Goal: Task Accomplishment & Management: Use online tool/utility

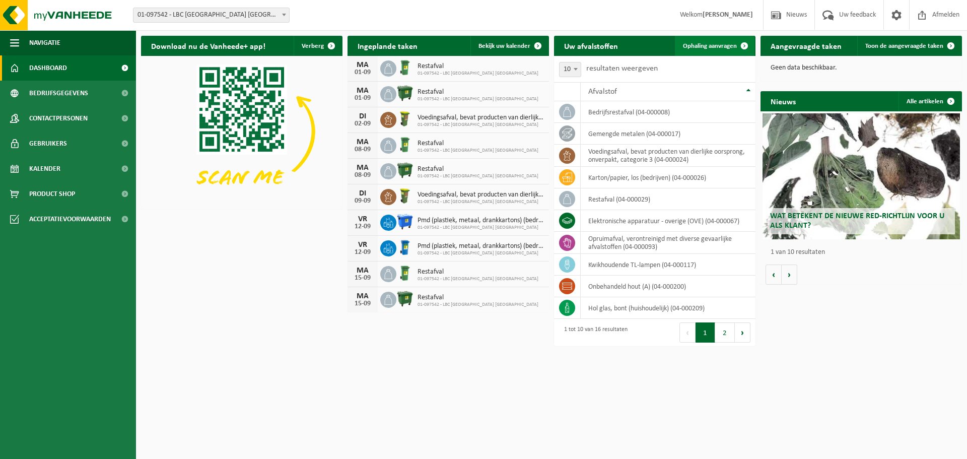
click at [733, 44] on span "Ophaling aanvragen" at bounding box center [710, 46] width 54 height 7
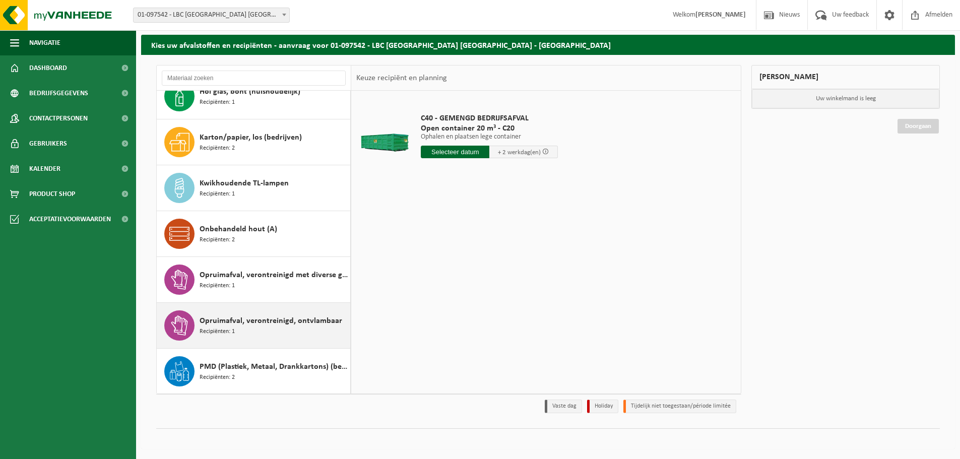
scroll to position [137, 0]
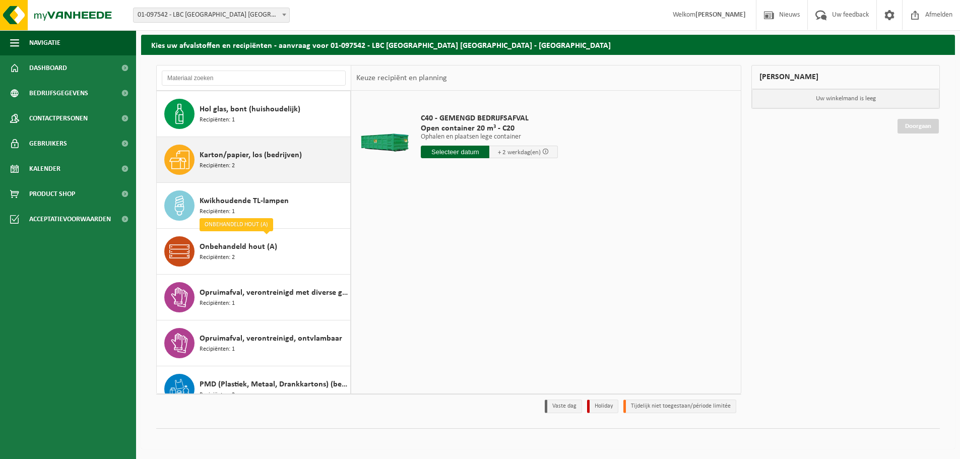
click at [251, 154] on span "Karton/papier, los (bedrijven)" at bounding box center [250, 155] width 102 height 12
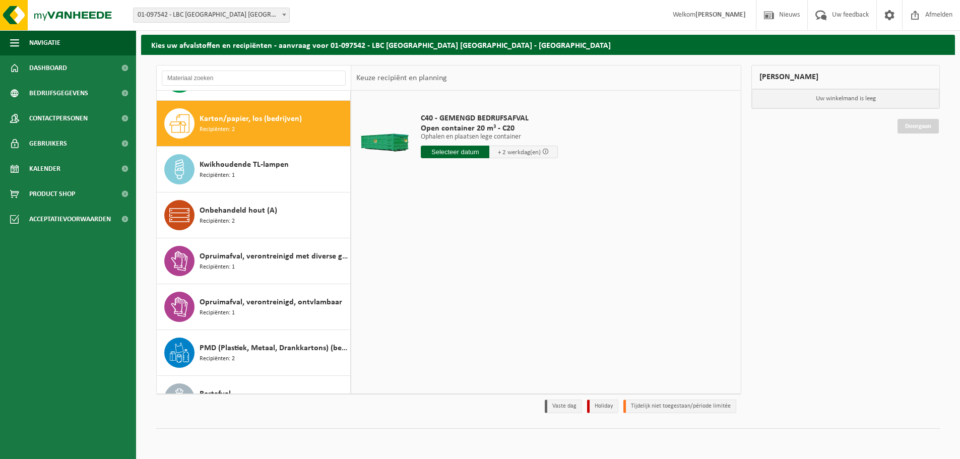
scroll to position [183, 0]
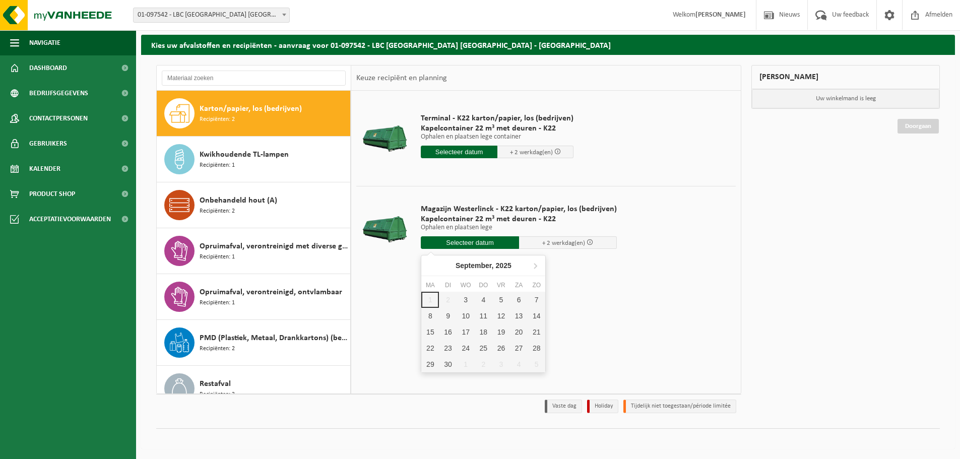
click at [472, 239] on input "text" at bounding box center [470, 242] width 98 height 13
click at [462, 298] on div "3" at bounding box center [466, 300] width 18 height 16
type input "Van 2025-09-03"
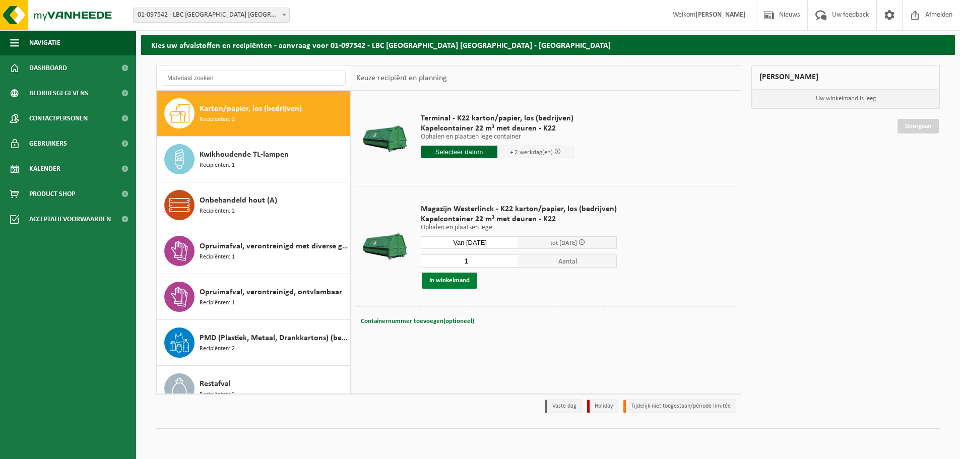
click at [466, 282] on button "In winkelmand" at bounding box center [449, 280] width 55 height 16
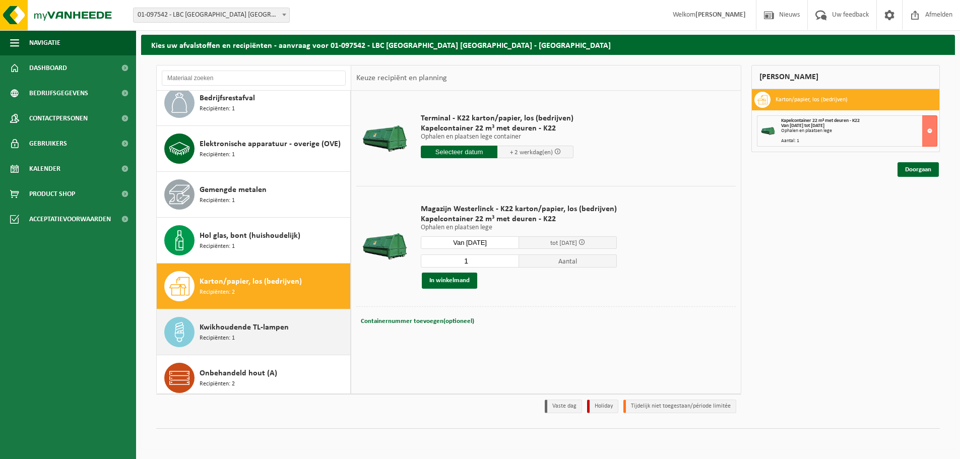
scroll to position [0, 0]
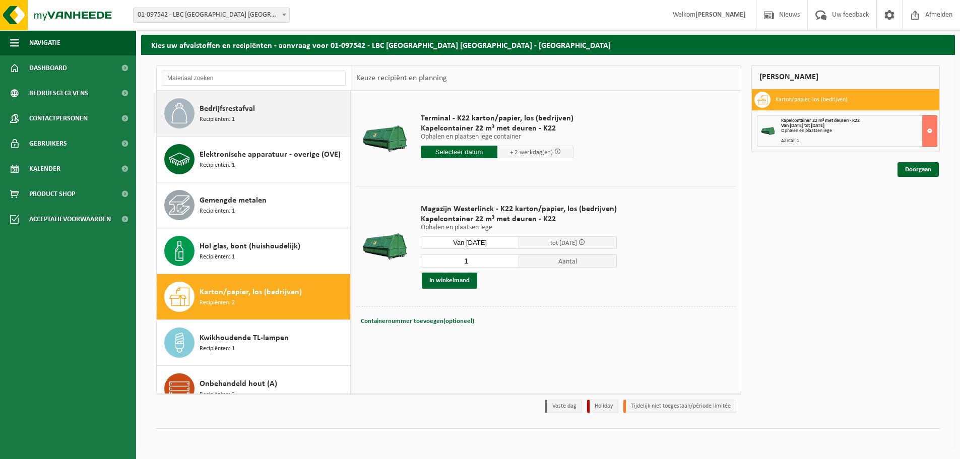
click at [227, 114] on span "Bedrijfsrestafval" at bounding box center [226, 109] width 55 height 12
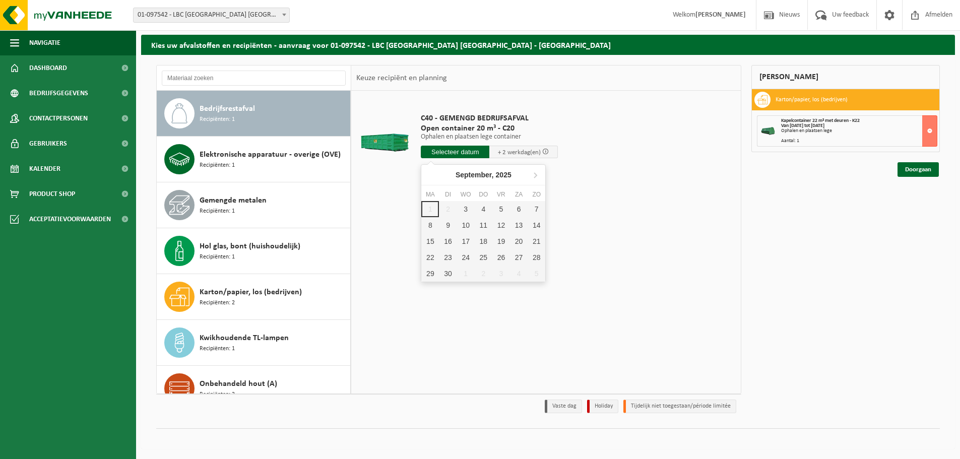
click at [462, 154] on input "text" at bounding box center [455, 152] width 69 height 13
click at [469, 208] on div "3" at bounding box center [466, 209] width 18 height 16
type input "Van 2025-09-03"
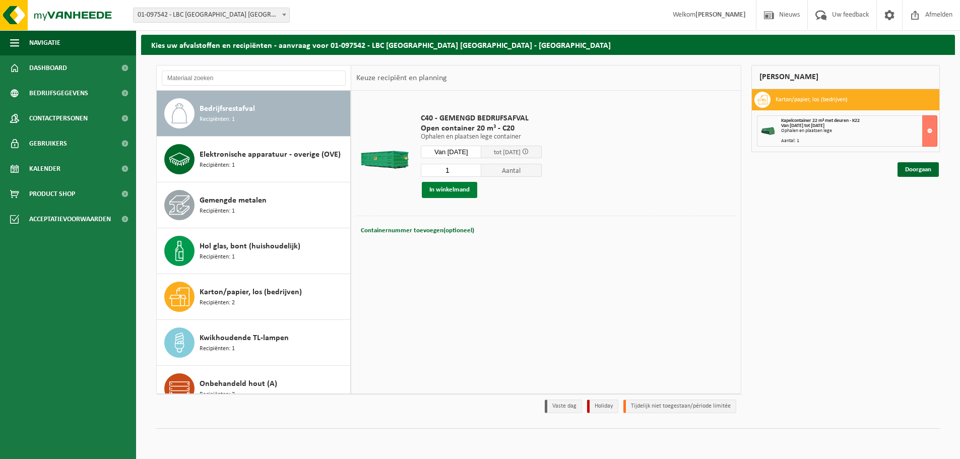
click at [461, 191] on button "In winkelmand" at bounding box center [449, 190] width 55 height 16
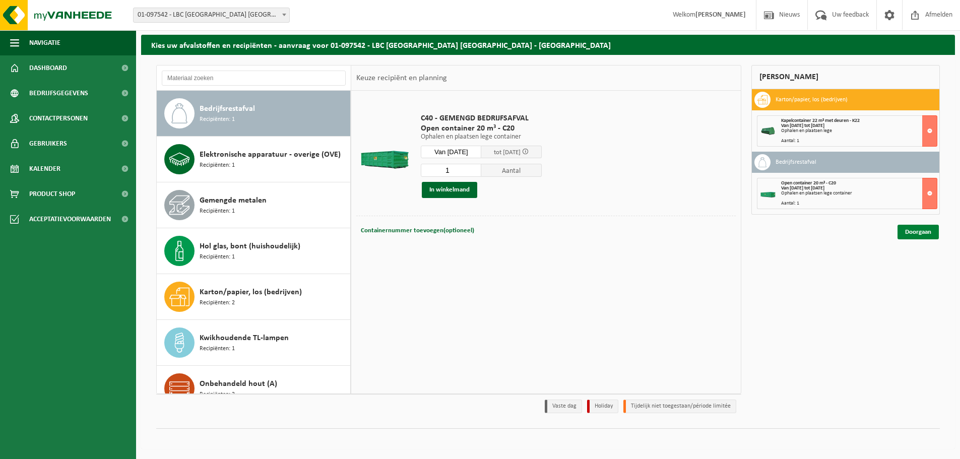
click at [909, 232] on link "Doorgaan" at bounding box center [917, 232] width 41 height 15
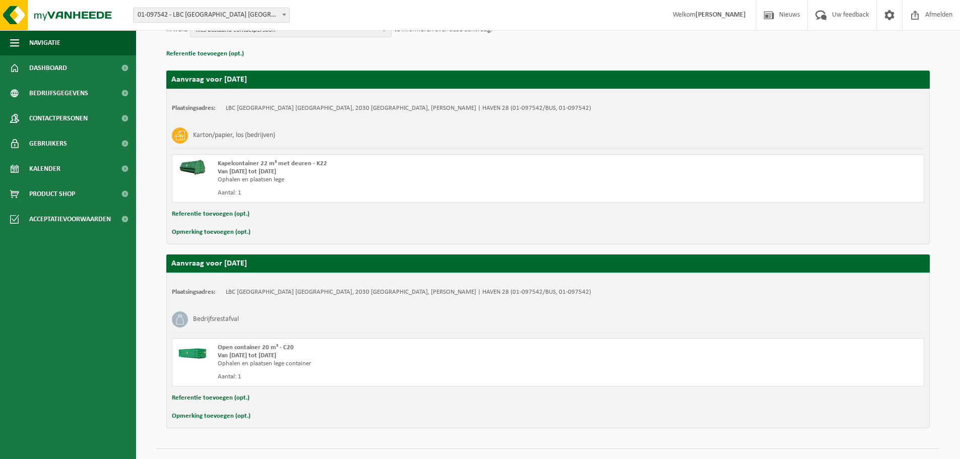
scroll to position [157, 0]
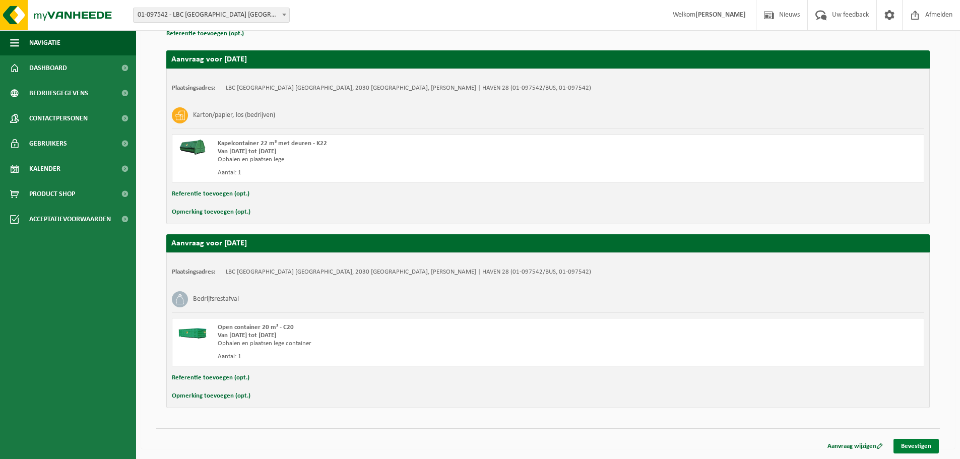
click at [908, 441] on link "Bevestigen" at bounding box center [915, 446] width 45 height 15
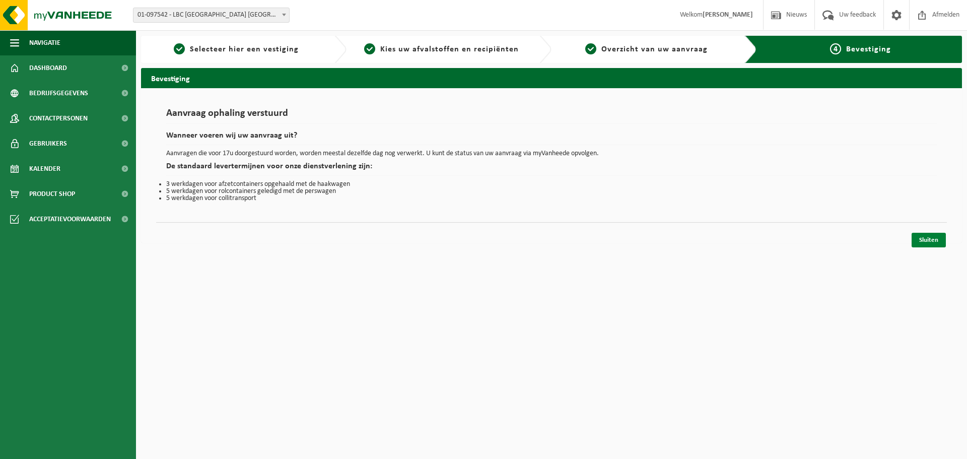
click at [929, 238] on link "Sluiten" at bounding box center [929, 240] width 34 height 15
